Goal: Check status: Check status

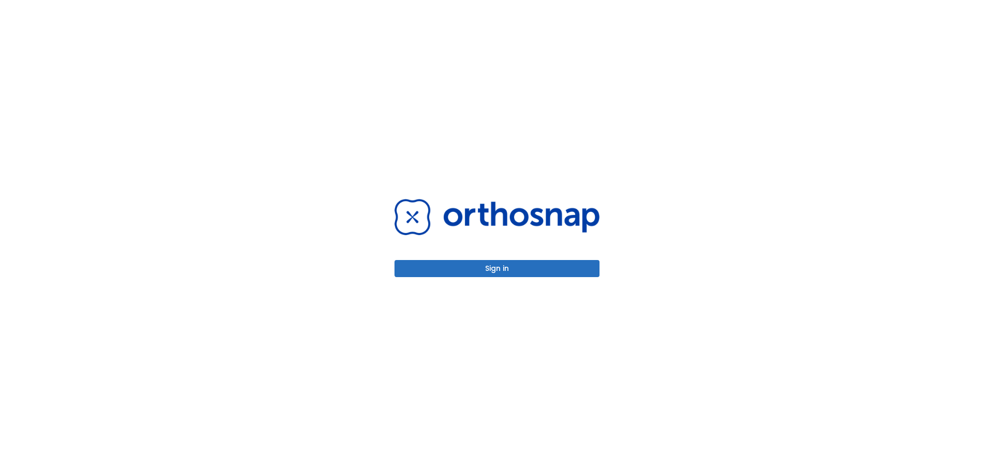
click at [465, 260] on button "Sign in" at bounding box center [497, 268] width 205 height 17
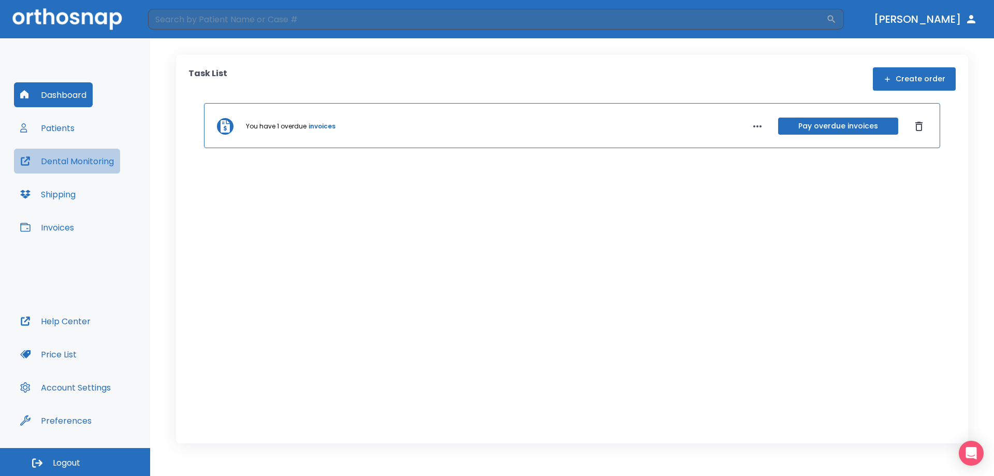
click at [62, 158] on button "Dental Monitoring" at bounding box center [67, 161] width 106 height 25
click at [41, 135] on button "Patients" at bounding box center [47, 128] width 67 height 25
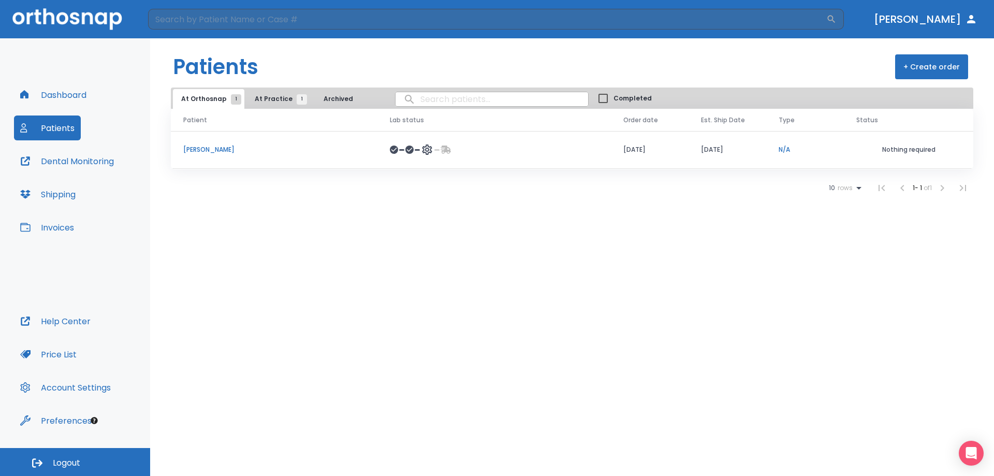
click at [227, 154] on p "[PERSON_NAME]" at bounding box center [274, 149] width 182 height 9
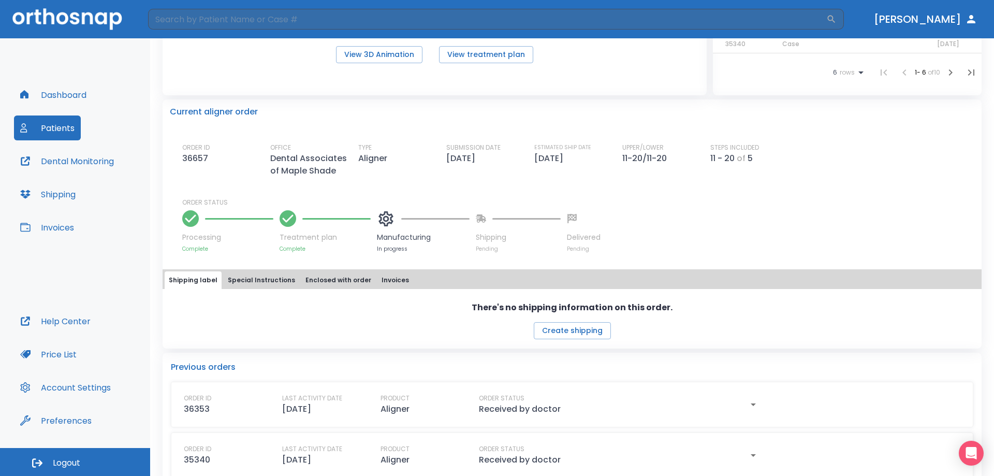
scroll to position [226, 0]
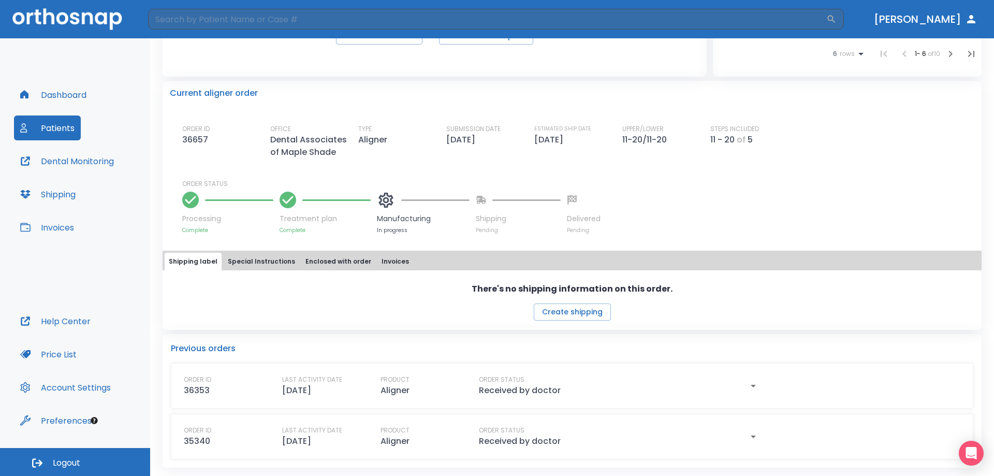
click at [243, 264] on button "Special Instructions" at bounding box center [262, 262] width 76 height 18
click at [189, 259] on button "Shipping label" at bounding box center [193, 262] width 57 height 18
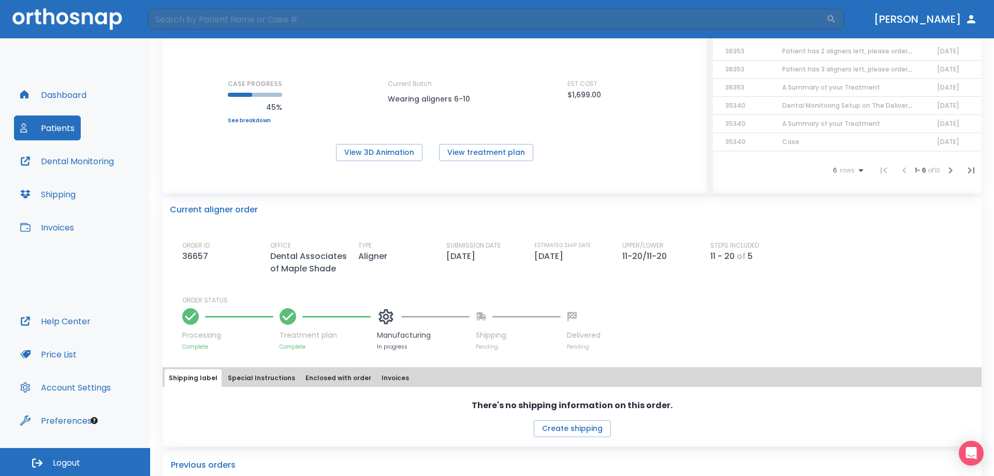
scroll to position [0, 0]
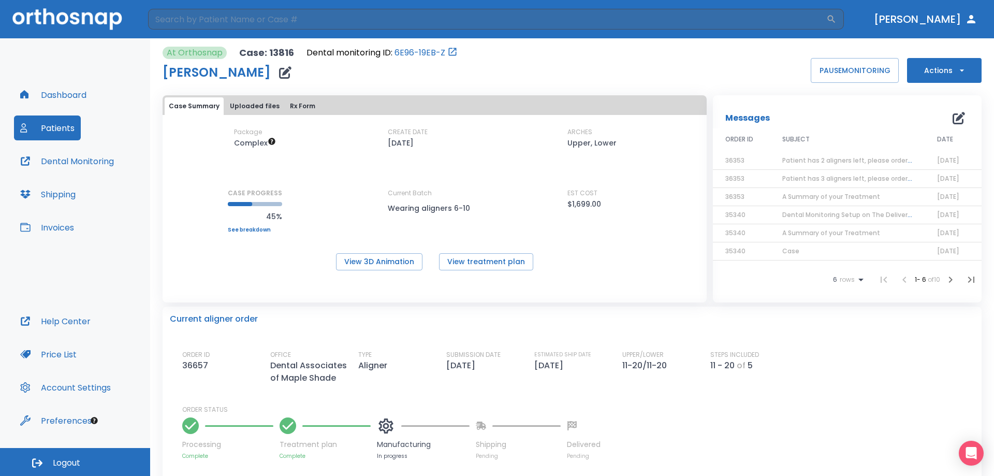
click at [47, 105] on button "Dashboard" at bounding box center [53, 94] width 79 height 25
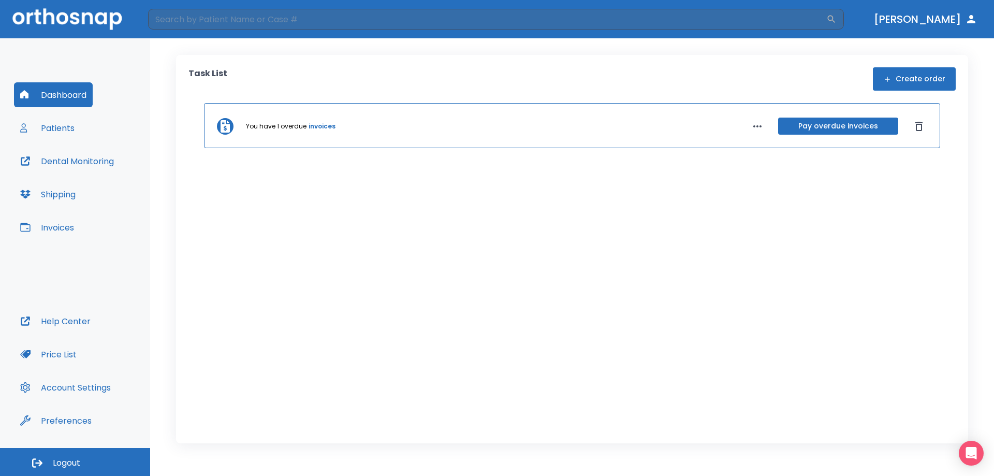
click at [70, 128] on button "Patients" at bounding box center [47, 128] width 67 height 25
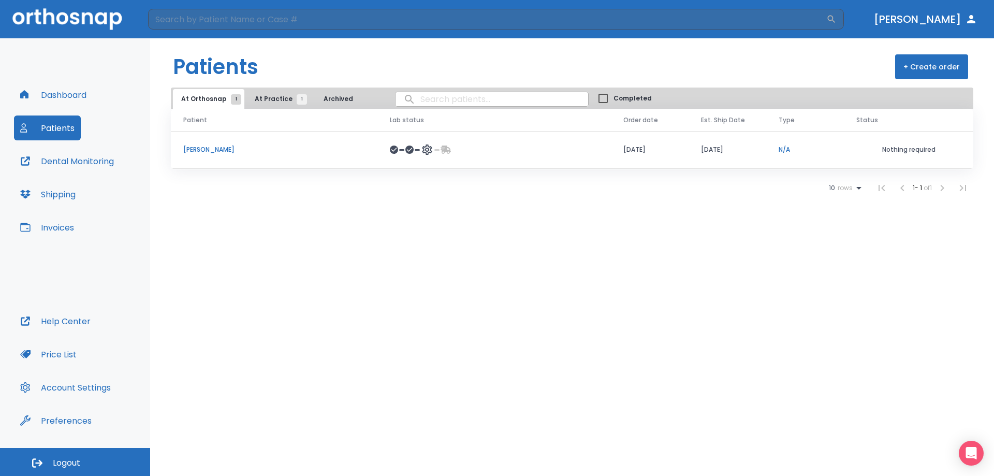
click at [88, 170] on button "Dental Monitoring" at bounding box center [67, 161] width 106 height 25
click at [281, 109] on th "Patient" at bounding box center [274, 120] width 207 height 23
click at [73, 92] on button "Dashboard" at bounding box center [53, 94] width 79 height 25
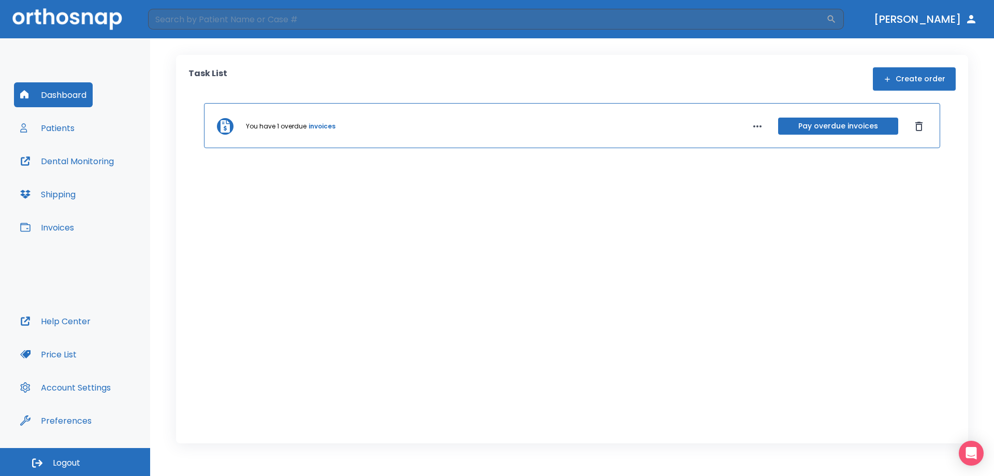
click at [69, 121] on button "Patients" at bounding box center [47, 128] width 67 height 25
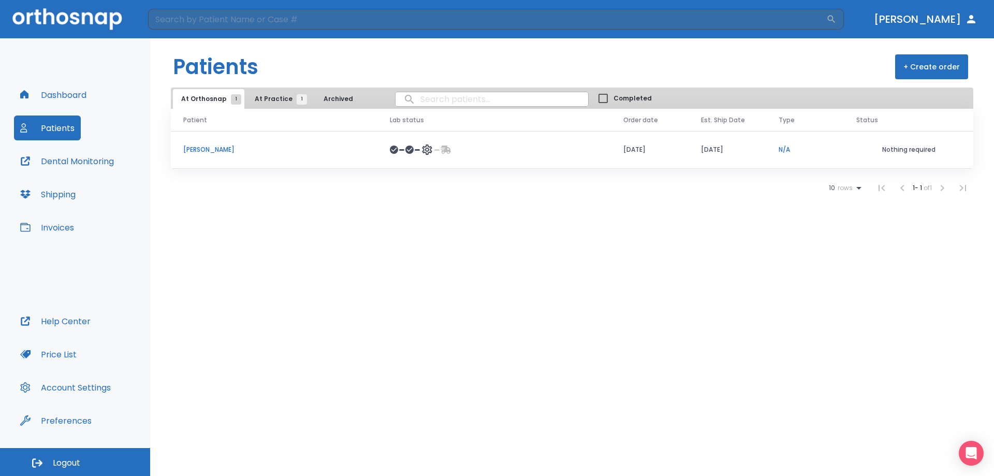
click at [214, 152] on p "[PERSON_NAME]" at bounding box center [274, 149] width 182 height 9
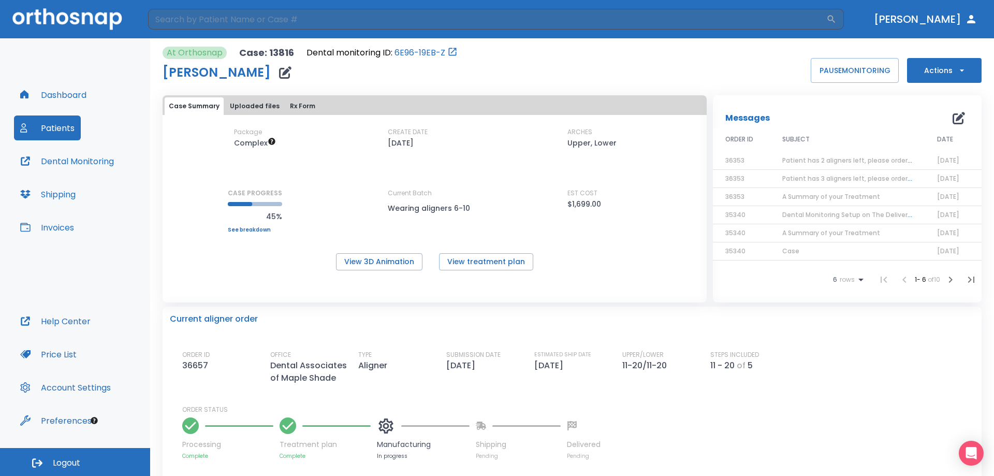
click at [240, 229] on link "See breakdown" at bounding box center [255, 230] width 54 height 6
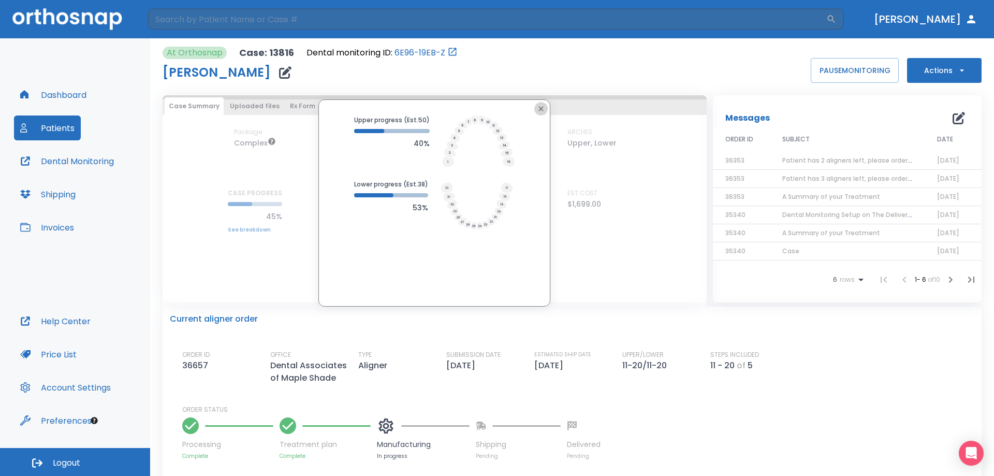
click at [538, 112] on icon "button" at bounding box center [541, 109] width 8 height 8
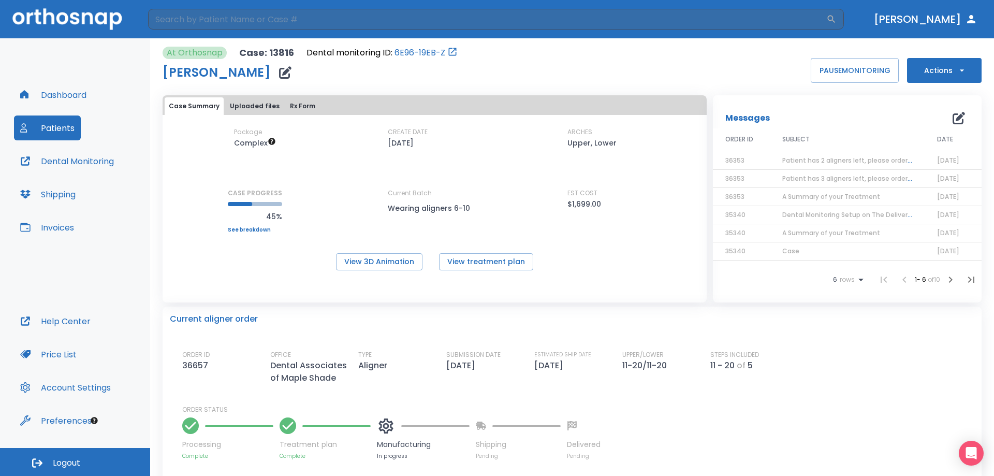
click at [260, 227] on link "See breakdown" at bounding box center [255, 230] width 54 height 6
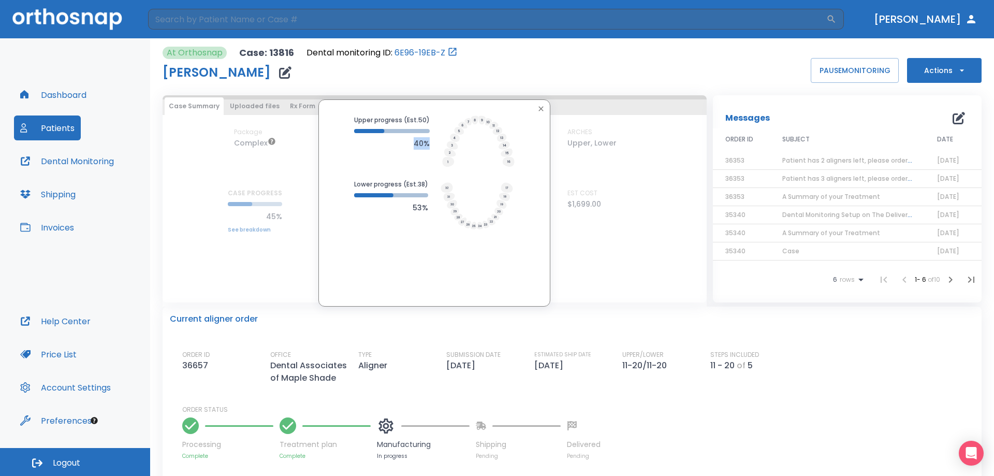
drag, startPoint x: 376, startPoint y: 128, endPoint x: 432, endPoint y: 144, distance: 58.1
click at [432, 144] on div "Upper progress (Est. 50 ) 40%" at bounding box center [434, 142] width 161 height 52
drag, startPoint x: 410, startPoint y: 143, endPoint x: 432, endPoint y: 149, distance: 22.4
click at [432, 149] on div "Upper progress (Est. 50 ) 40%" at bounding box center [434, 142] width 161 height 52
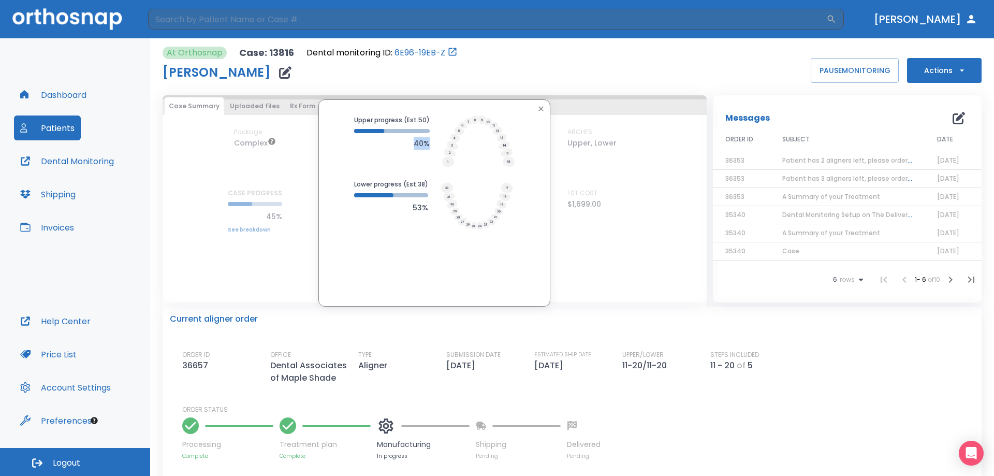
click at [432, 149] on div "Upper progress (Est. 50 ) 40%" at bounding box center [434, 142] width 161 height 52
click at [544, 108] on button "button" at bounding box center [541, 108] width 13 height 13
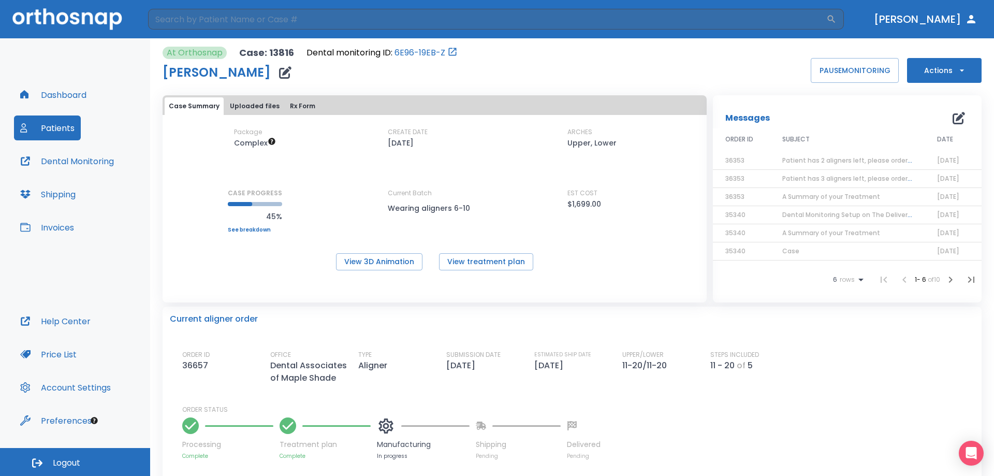
click at [236, 106] on button "Uploaded files" at bounding box center [255, 106] width 58 height 18
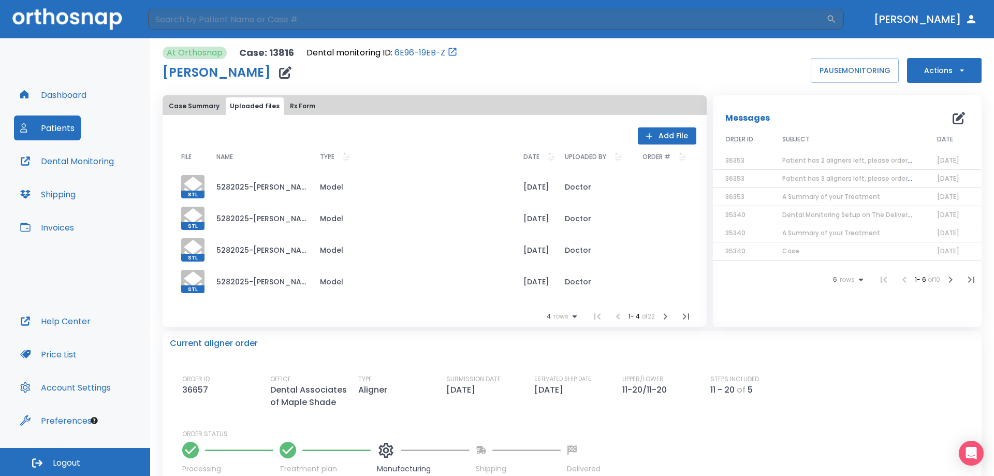
click at [278, 109] on div "Case Summary Uploaded files Rx Form" at bounding box center [435, 106] width 540 height 18
click at [295, 108] on button "Rx Form" at bounding box center [303, 106] width 34 height 18
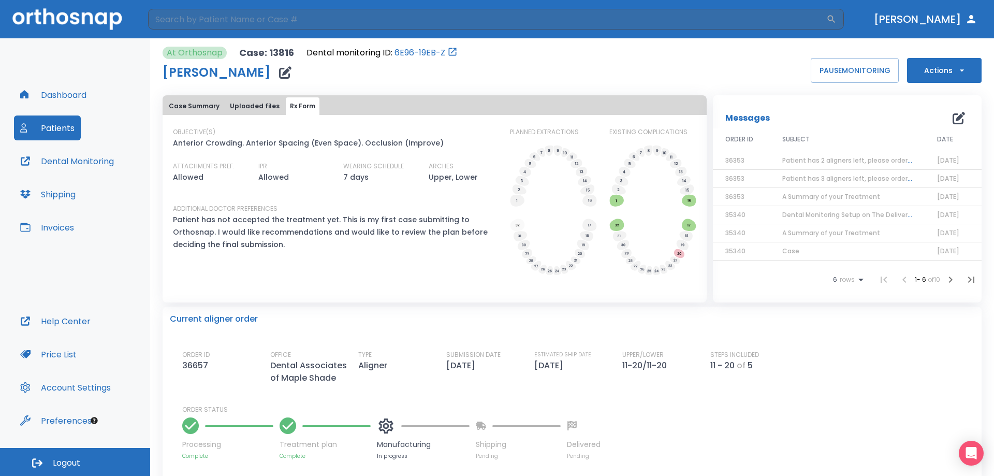
click at [193, 107] on button "Case Summary" at bounding box center [194, 106] width 59 height 18
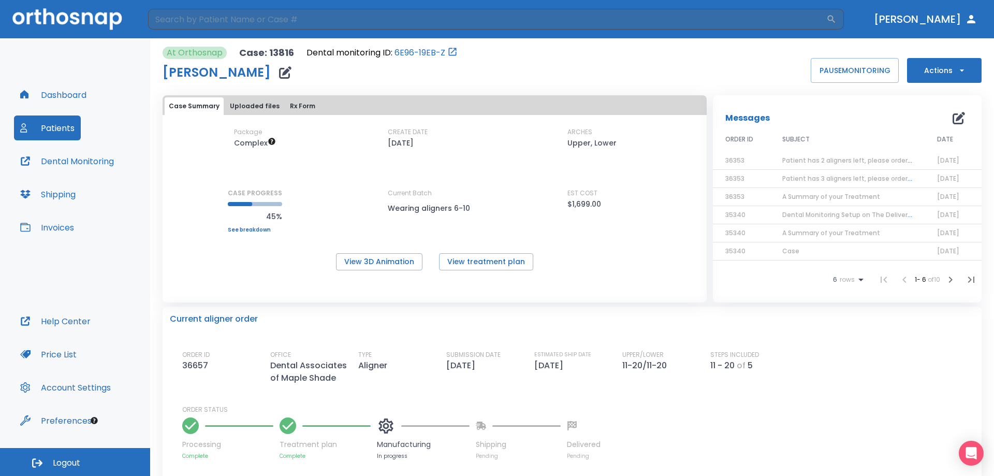
click at [262, 228] on link "See breakdown" at bounding box center [255, 230] width 54 height 6
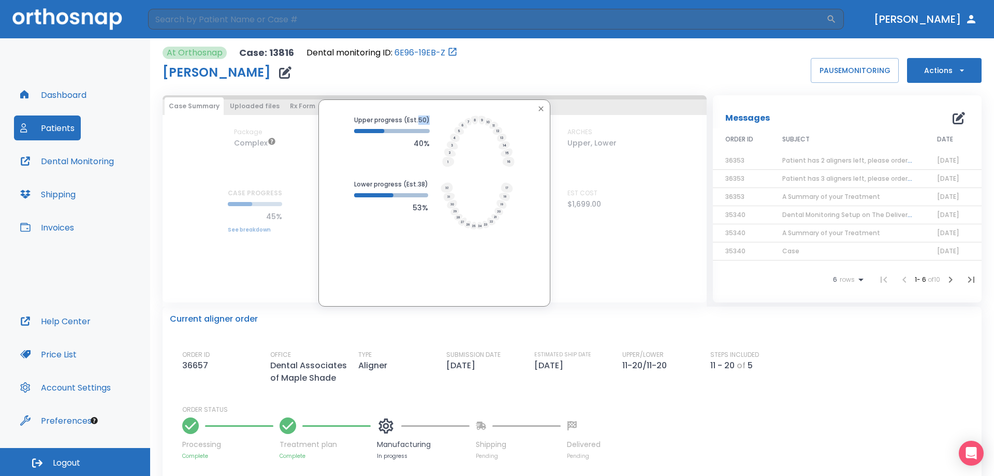
drag, startPoint x: 415, startPoint y: 118, endPoint x: 428, endPoint y: 119, distance: 12.5
click at [428, 119] on p "Upper progress (Est. 50 )" at bounding box center [392, 120] width 76 height 9
click at [405, 146] on p "40%" at bounding box center [392, 143] width 76 height 12
click at [537, 108] on icon "button" at bounding box center [541, 109] width 8 height 8
